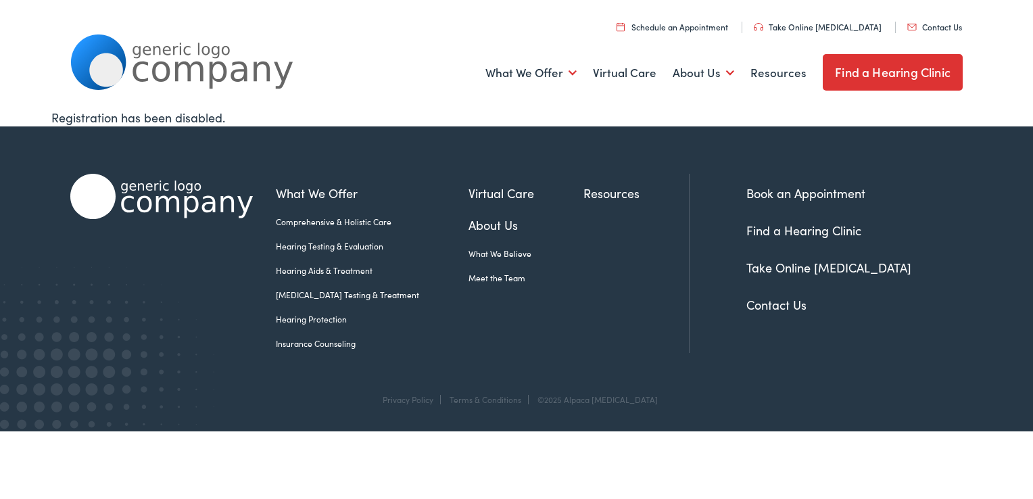
click at [343, 266] on link "Hearing Aids & Treatment" at bounding box center [372, 270] width 193 height 12
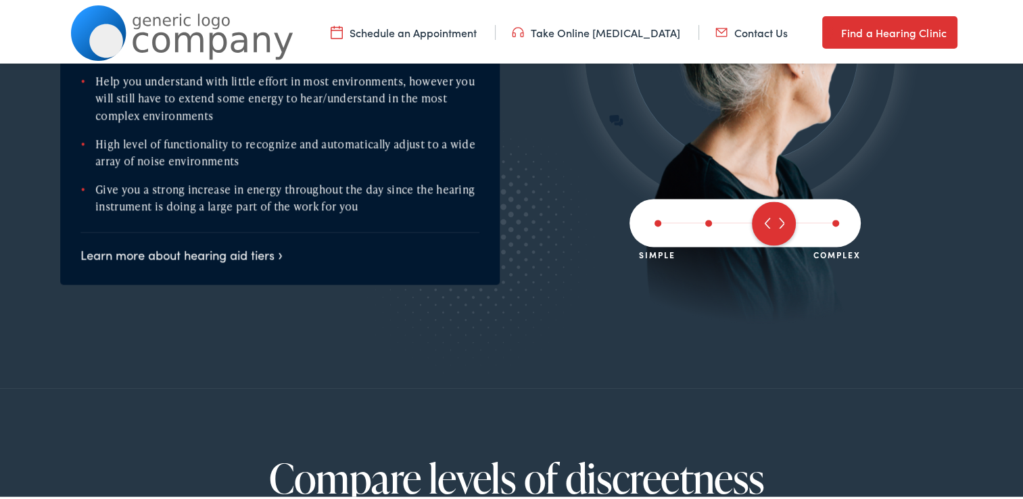
scroll to position [1758, 0]
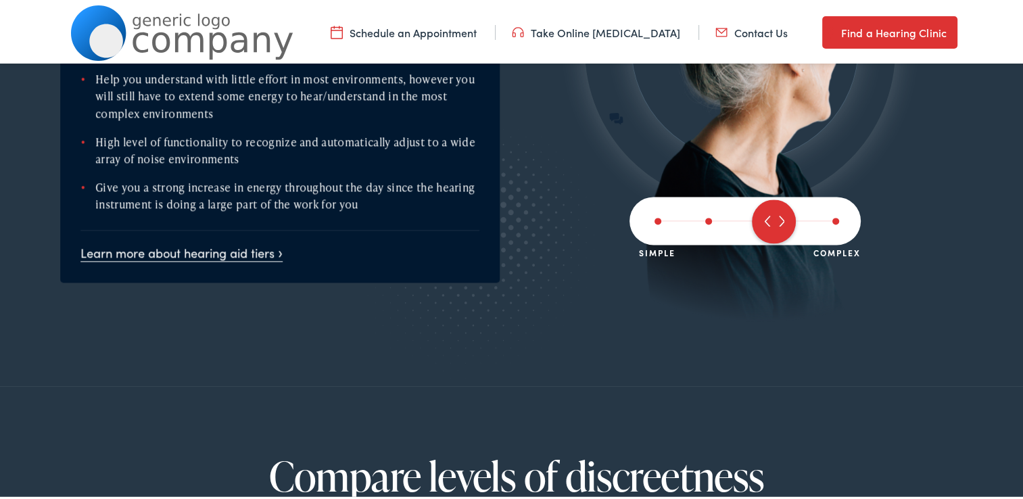
click at [211, 241] on link "Learn more about hearing aid tiers" at bounding box center [181, 249] width 202 height 17
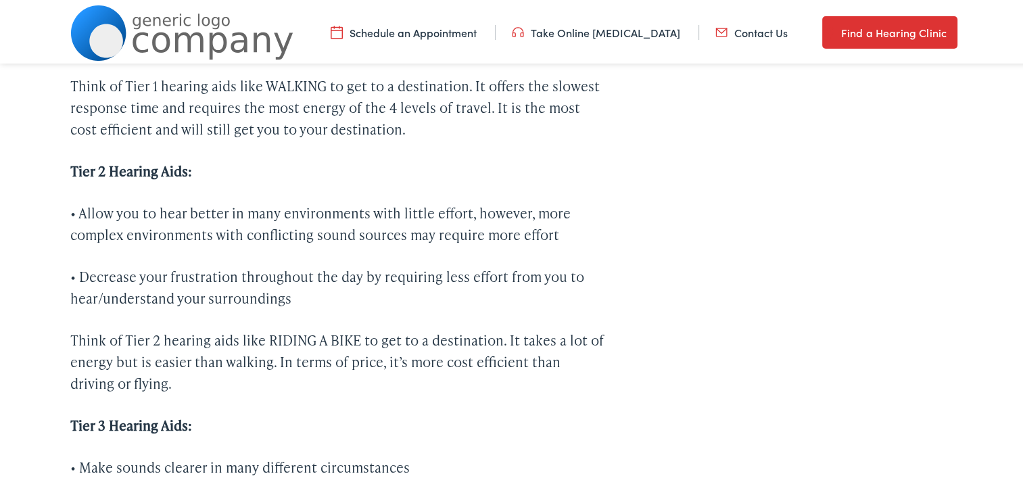
scroll to position [1826, 0]
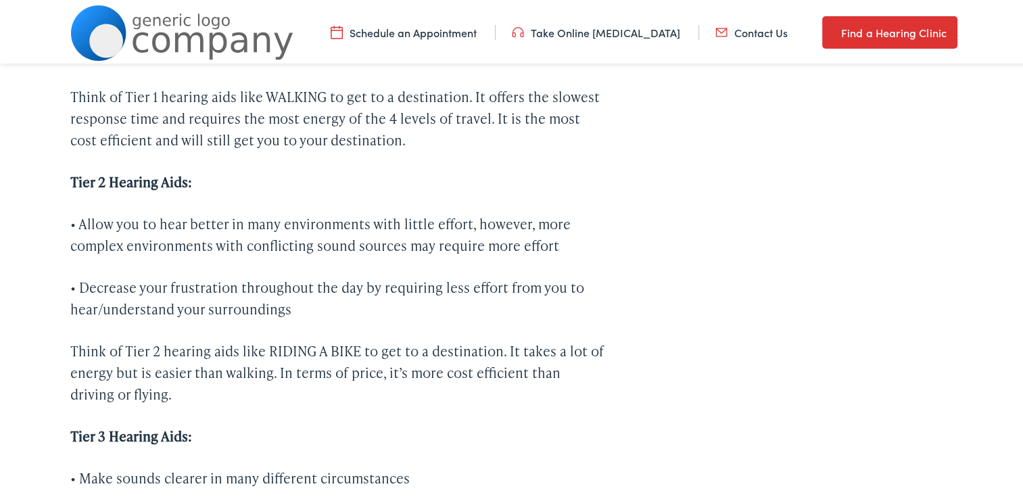
click at [617, 29] on link "Take Online [MEDICAL_DATA]" at bounding box center [596, 29] width 168 height 15
